Goal: Book appointment/travel/reservation

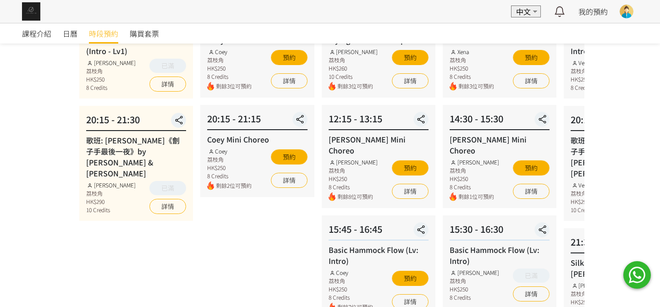
scroll to position [45, 0]
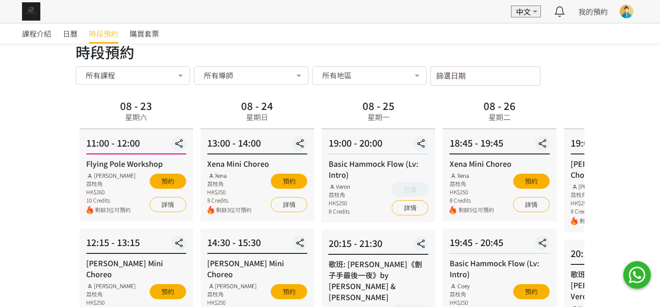
scroll to position [0, 0]
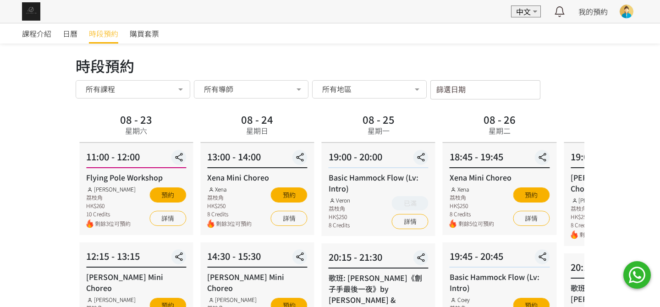
click at [230, 84] on span "所有導師" at bounding box center [218, 88] width 29 height 9
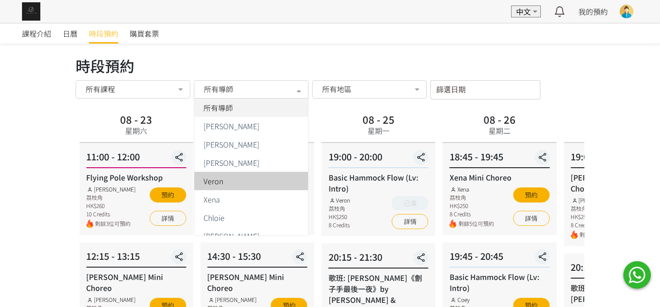
click at [220, 181] on span "Veron" at bounding box center [214, 180] width 20 height 7
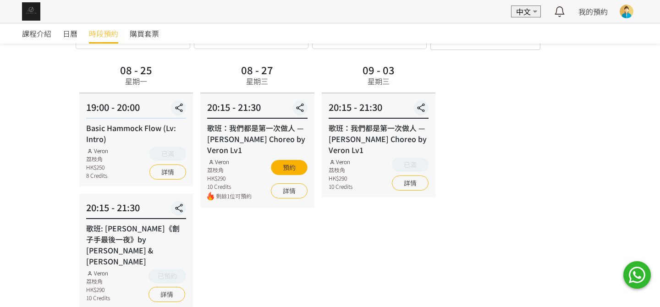
scroll to position [34, 0]
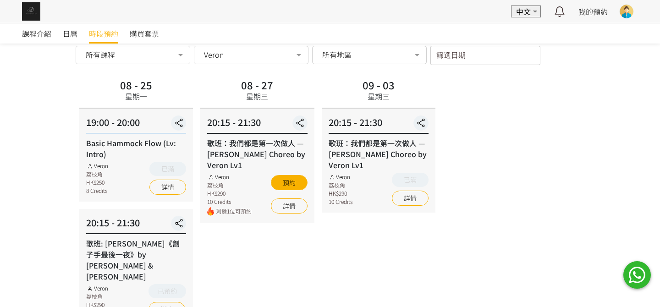
click at [238, 57] on div "Veron" at bounding box center [251, 54] width 102 height 9
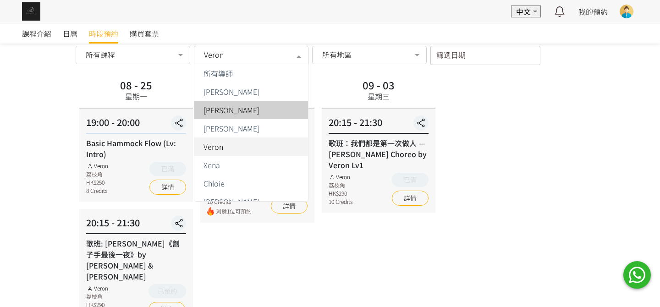
click at [222, 106] on span "[PERSON_NAME]" at bounding box center [232, 109] width 56 height 7
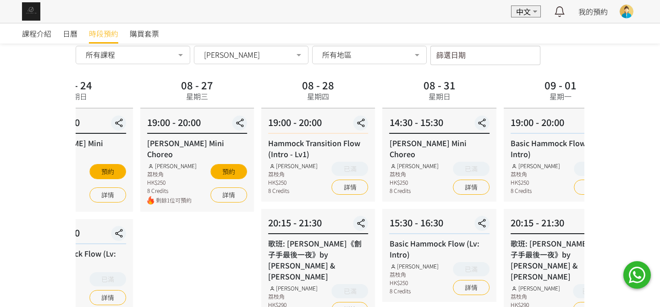
click at [143, 259] on div "08 - 27 星期三 19:00 - 20:00 [PERSON_NAME] Choreo [PERSON_NAME] 荔枝角 HK$250 8 Credi…" at bounding box center [197, 200] width 121 height 248
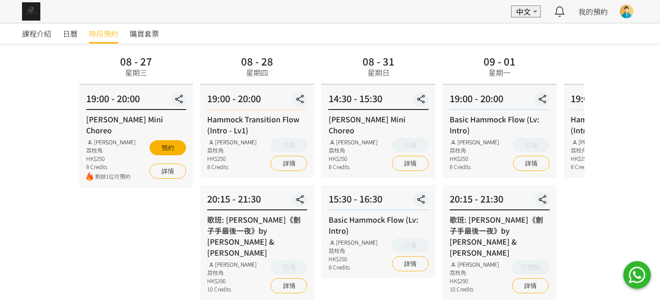
scroll to position [80, 0]
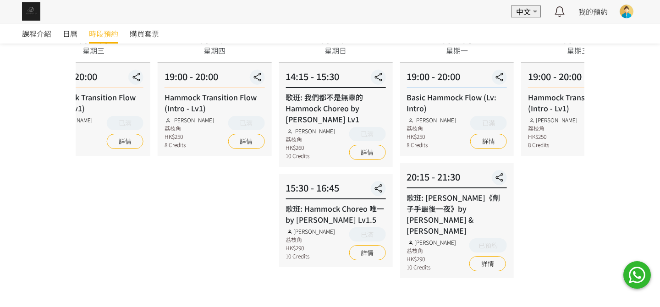
click at [0, 246] on html "EN 中文 最新通知 全部通知 我的預約 已確認預約 查看全部 等候清單 查看全部 過去記錄 [PERSON_NAME] [PERSON_NAME] Aeri…" at bounding box center [330, 125] width 660 height 410
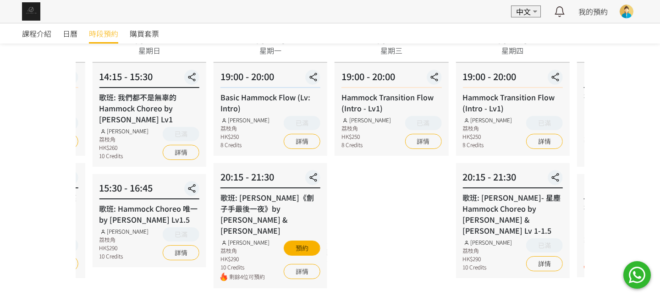
click at [0, 222] on html "EN 中文 最新通知 全部通知 我的預約 已確認預約 查看全部 等候清單 查看全部 過去記錄 [PERSON_NAME] [PERSON_NAME] Aeri…" at bounding box center [330, 130] width 660 height 420
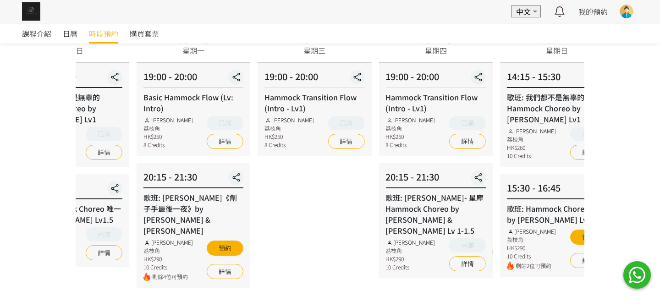
click at [338, 191] on div "09 - 17 星期三 19:00 - 20:00 Hammock Transition Flow (Intro - Lv1) [PERSON_NAME] 荔…" at bounding box center [314, 159] width 121 height 258
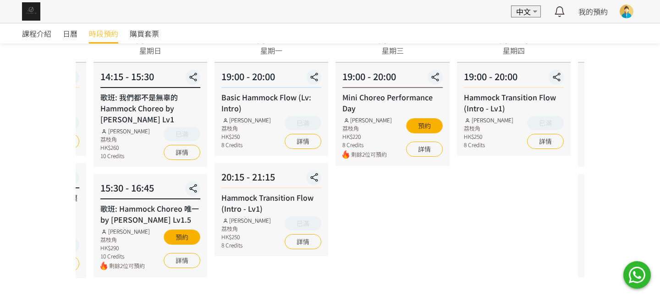
click at [105, 175] on div "15:30 - 16:45 歌班: Hammock Choreo 唯一 by [PERSON_NAME] Lv1.5 [PERSON_NAME] 荔枝角 HK…" at bounding box center [151, 225] width 114 height 103
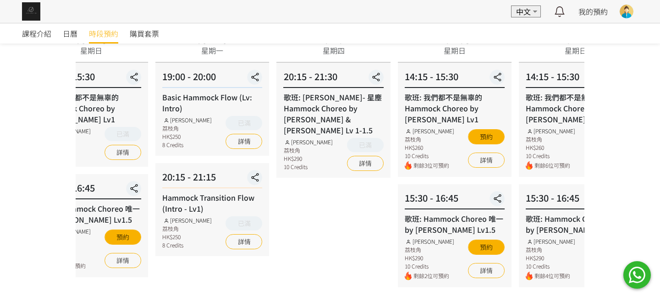
click at [0, 190] on html "EN 中文 最新通知 全部通知 我的預約 已確認預約 查看全部 等候清單 查看全部 過去記錄 [PERSON_NAME] [PERSON_NAME] Aeri…" at bounding box center [330, 130] width 660 height 420
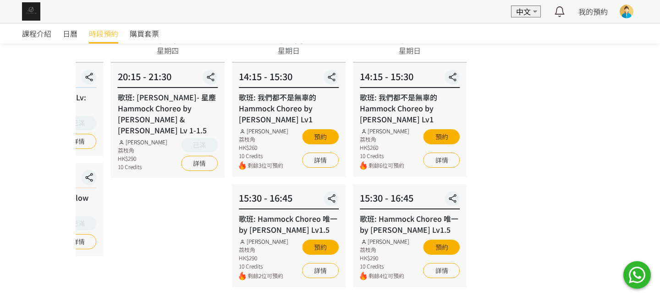
click at [0, 187] on html "EN 中文 最新通知 全部通知 我的預約 已確認預約 查看全部 等候清單 查看全部 過去記錄 [PERSON_NAME] [PERSON_NAME] Aeri…" at bounding box center [330, 130] width 660 height 420
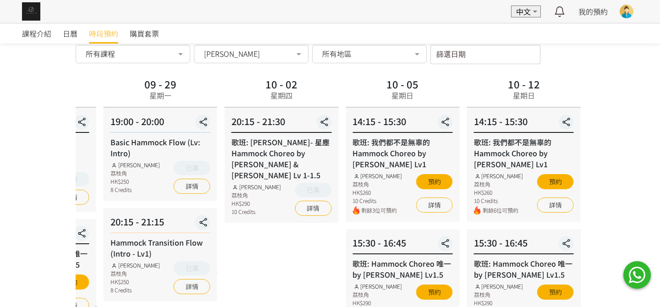
scroll to position [0, 0]
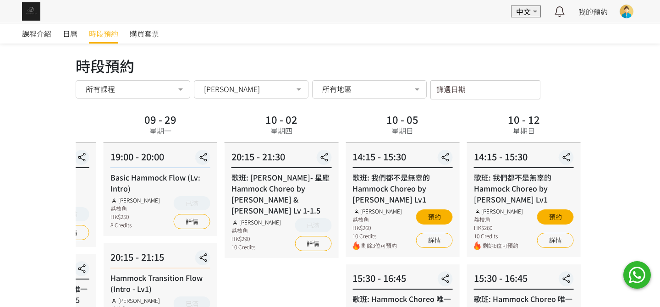
click at [271, 96] on div "[PERSON_NAME]" at bounding box center [251, 89] width 115 height 18
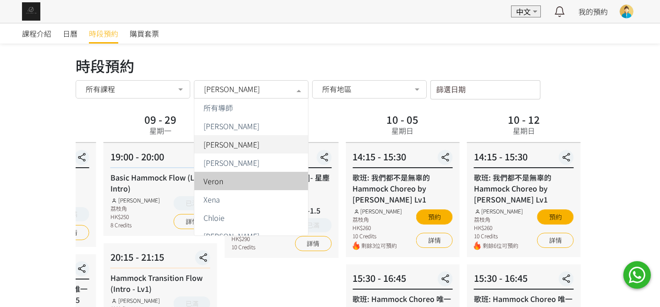
click at [231, 186] on span "Veron" at bounding box center [251, 181] width 114 height 18
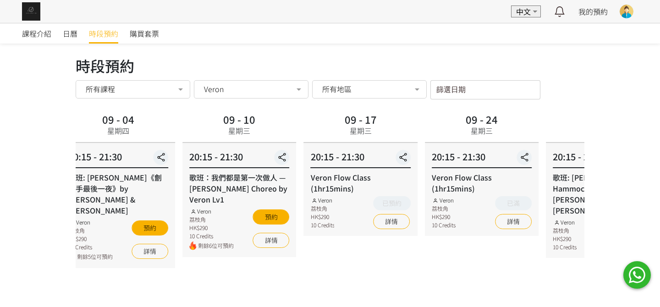
click at [660, 185] on html "EN 中文 最新通知 全部通知 我的預約 已確認預約 查看全部 等候清單 查看全部 過去記錄 [PERSON_NAME] [PERSON_NAME] Aeri…" at bounding box center [330, 205] width 660 height 410
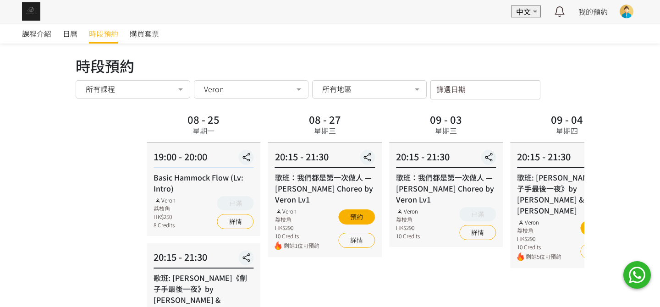
click at [646, 187] on div "課程介紹 日曆 時段預約 購買套票 時段預約 時段預約 所有課程 所有課程 Hammock Transition Flow (Intro - Lv1) 歌班:…" at bounding box center [330, 216] width 660 height 387
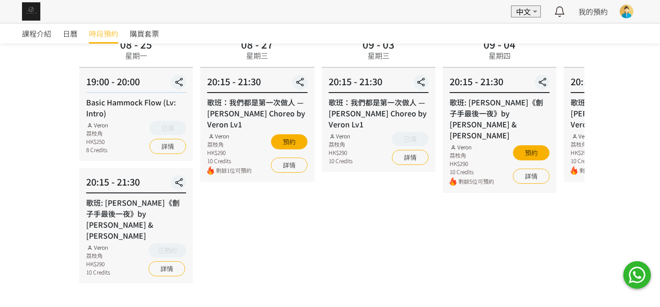
scroll to position [80, 0]
